Goal: Navigation & Orientation: Find specific page/section

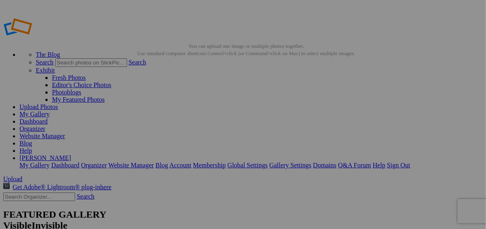
click at [47, 118] on link "Dashboard" at bounding box center [33, 121] width 28 height 7
